Goal: Information Seeking & Learning: Learn about a topic

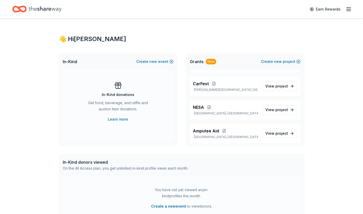
scroll to position [52, 0]
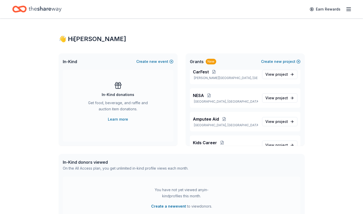
click at [203, 117] on span "Amputee Aid" at bounding box center [206, 119] width 26 height 6
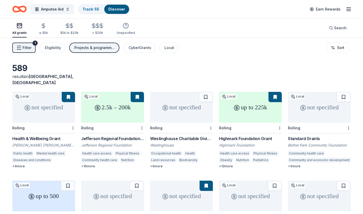
click at [342, 52] on html "Amputee Aid Track · 55 Discover Earn Rewards All grants ≤ $5k $5k to $20k > $20…" at bounding box center [181, 107] width 363 height 214
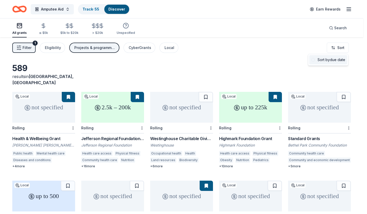
click at [334, 60] on div "Sort by due date" at bounding box center [328, 59] width 38 height 9
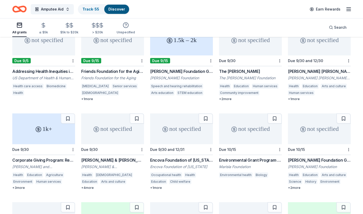
scroll to position [166, 0]
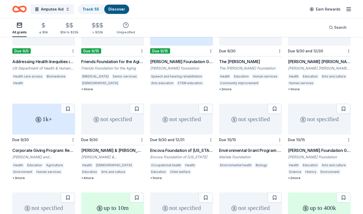
click at [107, 147] on div "[PERSON_NAME] & [PERSON_NAME] Charitable Foundation Grant" at bounding box center [112, 150] width 63 height 6
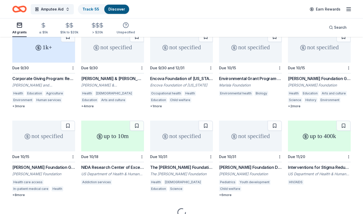
scroll to position [256, 0]
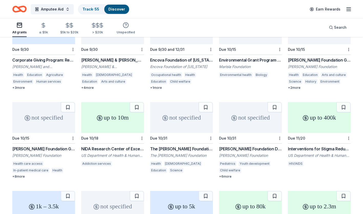
click at [37, 146] on div "[PERSON_NAME] Foundation Grant" at bounding box center [43, 149] width 63 height 6
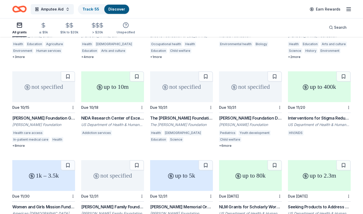
scroll to position [297, 0]
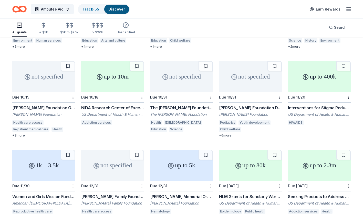
click at [164, 105] on div "The [PERSON_NAME] Foundation Grant" at bounding box center [181, 108] width 63 height 6
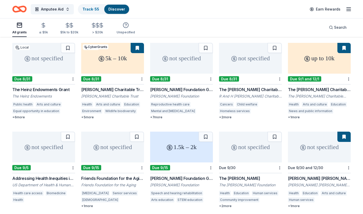
scroll to position [30, 0]
